Goal: Task Accomplishment & Management: Use online tool/utility

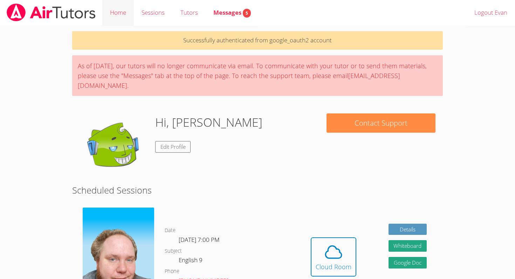
click at [127, 14] on link "Home" at bounding box center [118, 13] width 32 height 26
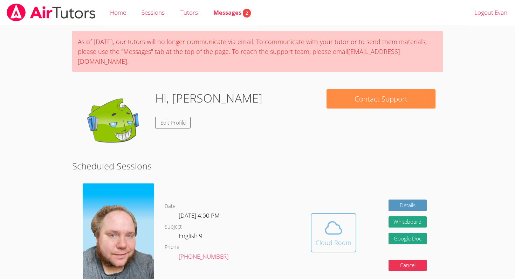
click at [327, 218] on icon at bounding box center [333, 228] width 20 height 20
click at [337, 223] on icon at bounding box center [333, 228] width 16 height 12
click at [325, 218] on icon at bounding box center [333, 228] width 20 height 20
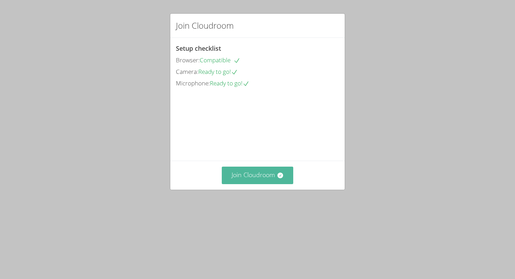
click at [278, 184] on button "Join Cloudroom" at bounding box center [258, 175] width 72 height 17
click at [266, 184] on button "Join Cloudroom" at bounding box center [258, 175] width 72 height 17
click at [279, 178] on icon at bounding box center [280, 176] width 6 height 6
click at [243, 184] on button "Join Cloudroom" at bounding box center [258, 175] width 72 height 17
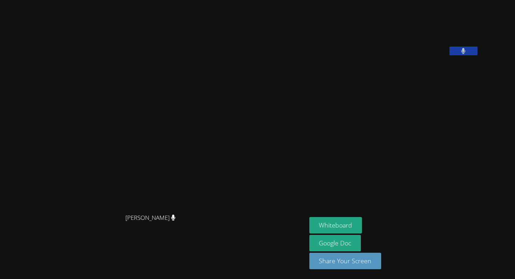
click at [100, 77] on video at bounding box center [152, 125] width 105 height 169
click at [274, 220] on div "[PERSON_NAME]" at bounding box center [153, 224] width 301 height 28
click at [357, 245] on link "Google Doc" at bounding box center [335, 243] width 52 height 16
